Goal: Navigation & Orientation: Find specific page/section

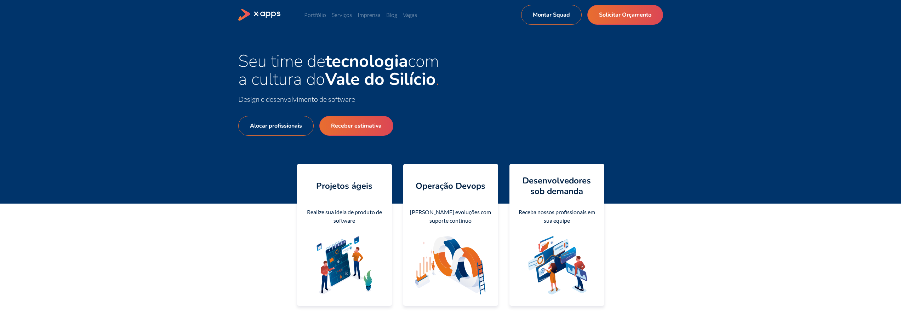
click at [244, 60] on span "Seu time de tecnologia com a cultura do [GEOGRAPHIC_DATA]" at bounding box center [338, 70] width 201 height 41
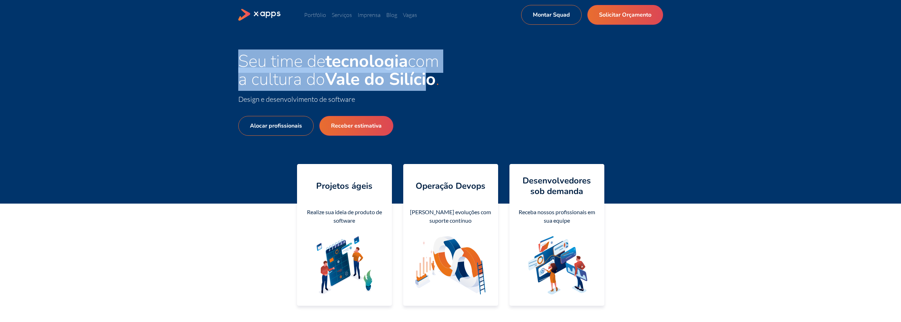
drag, startPoint x: 242, startPoint y: 58, endPoint x: 443, endPoint y: 79, distance: 202.1
click at [440, 79] on h1 "Seu time de tecnologia com a cultura do [GEOGRAPHIC_DATA]" at bounding box center [344, 70] width 212 height 36
click at [449, 79] on h1 "Seu time de tecnologia com a cultura do [GEOGRAPHIC_DATA]" at bounding box center [344, 70] width 212 height 36
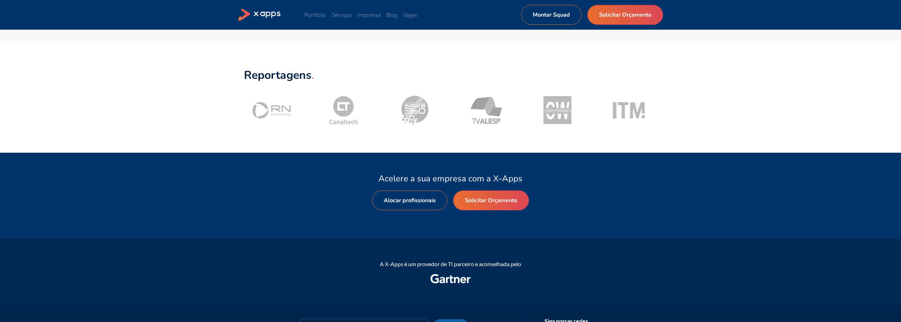
scroll to position [672, 0]
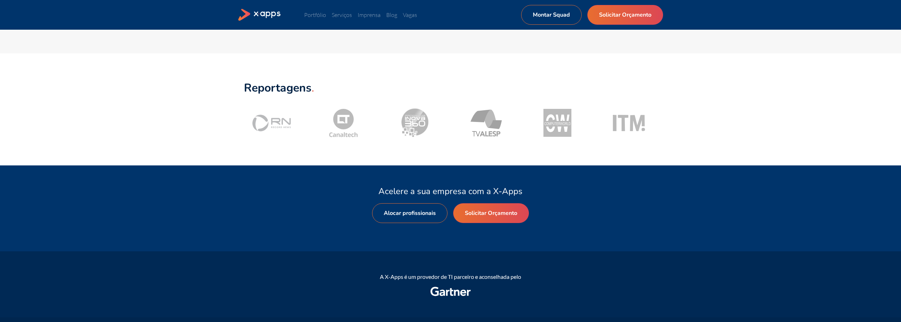
click at [275, 120] on icon at bounding box center [271, 123] width 39 height 19
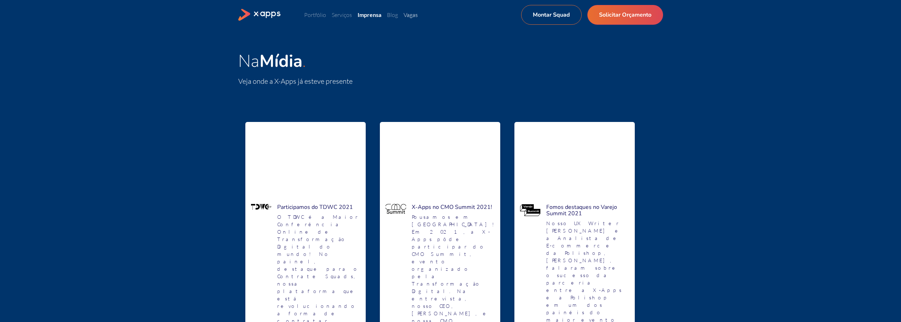
click at [410, 15] on link "Vagas" at bounding box center [410, 14] width 14 height 7
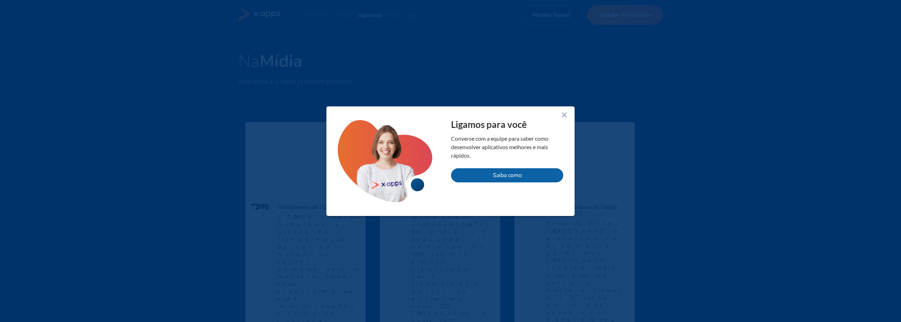
click at [564, 117] on icon at bounding box center [564, 115] width 8 height 8
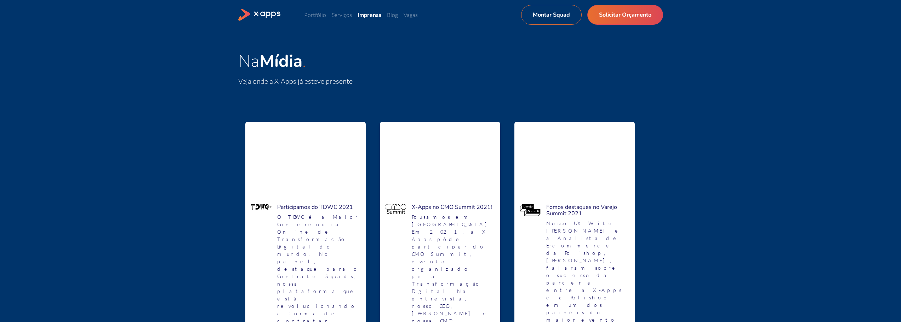
click at [251, 12] on icon at bounding box center [259, 15] width 43 height 12
